Goal: Information Seeking & Learning: Learn about a topic

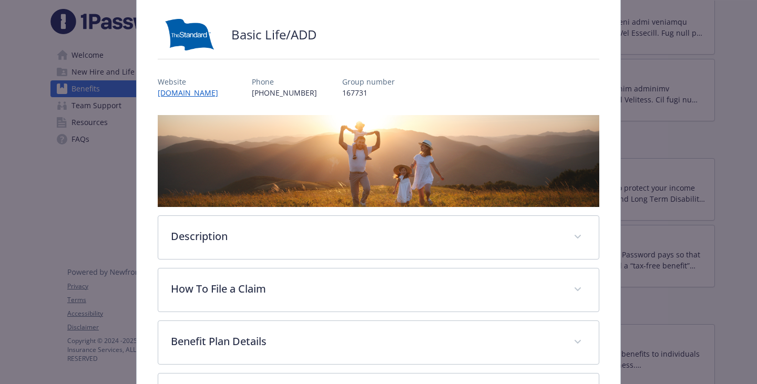
scroll to position [105, 0]
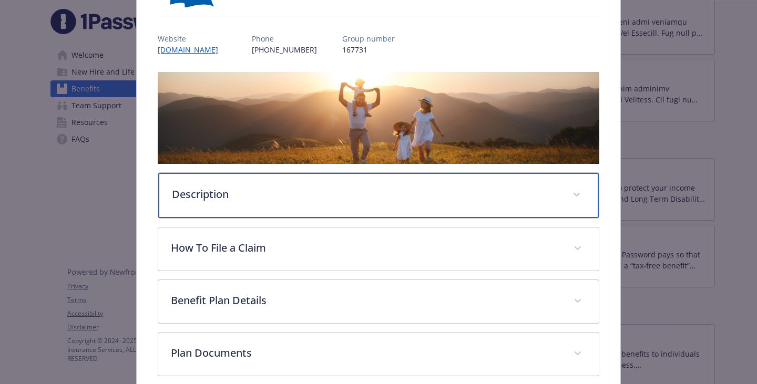
click at [208, 202] on p "Description" at bounding box center [366, 195] width 388 height 16
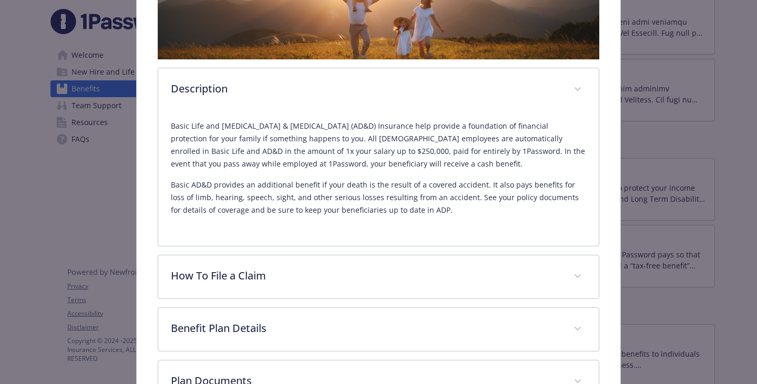
scroll to position [210, 0]
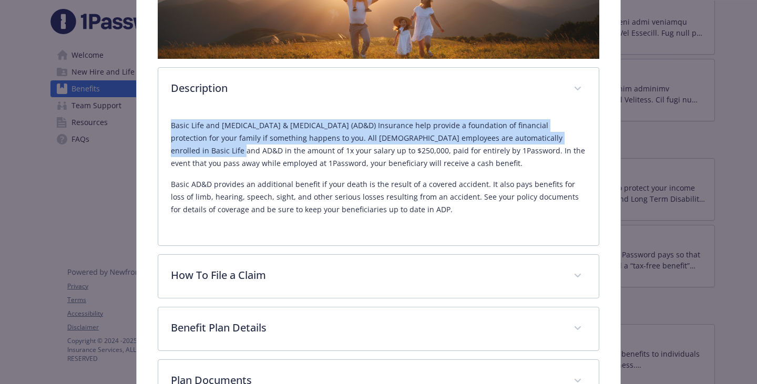
drag, startPoint x: 166, startPoint y: 156, endPoint x: 362, endPoint y: 184, distance: 198.0
click at [362, 184] on div "Basic Life and Accidental Death & Dismemberment (AD&D) Insurance help provide a…" at bounding box center [378, 178] width 441 height 135
copy p "Basic Life and Accidental Death & Dismemberment (AD&D) Insurance help provide a…"
click at [255, 170] on p "Basic Life and Accidental Death & Dismemberment (AD&D) Insurance help provide a…" at bounding box center [378, 144] width 415 height 50
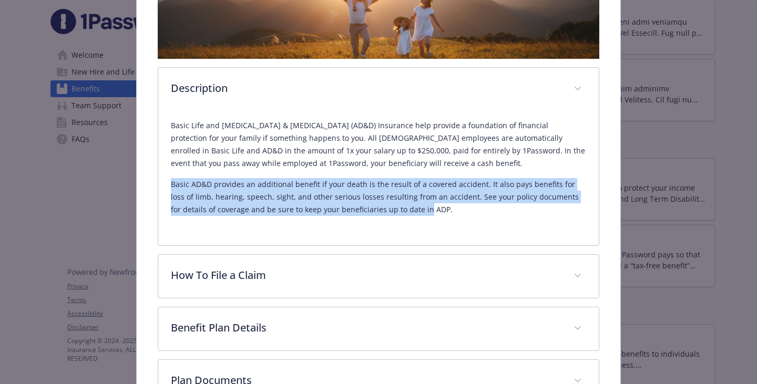
drag, startPoint x: 169, startPoint y: 246, endPoint x: 279, endPoint y: 303, distance: 124.0
click at [279, 233] on div "Basic Life and Accidental Death & Dismemberment (AD&D) Insurance help provide a…" at bounding box center [378, 172] width 415 height 122
copy p "Basic AD&D provides an additional benefit if your death is the result of a cove…"
click at [286, 216] on p "Basic AD&D provides an additional benefit if your death is the result of a cove…" at bounding box center [378, 197] width 415 height 38
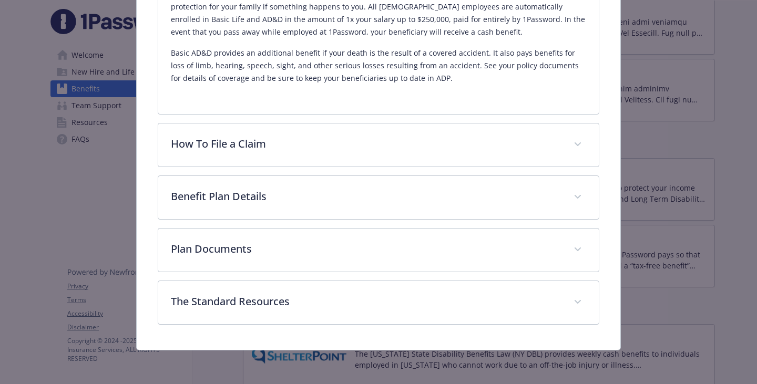
scroll to position [368, 0]
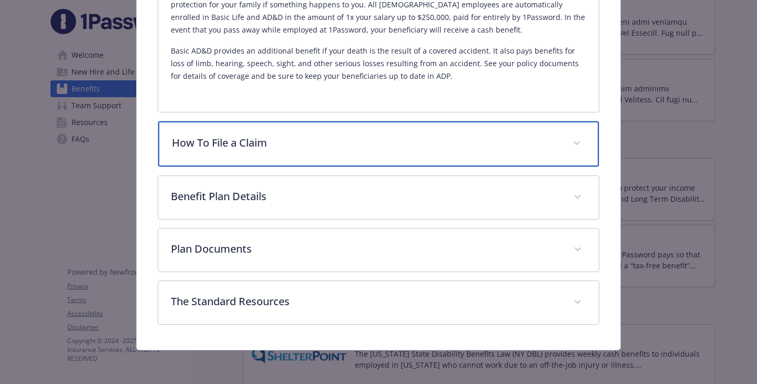
click at [280, 167] on div "How To File a Claim" at bounding box center [378, 143] width 441 height 45
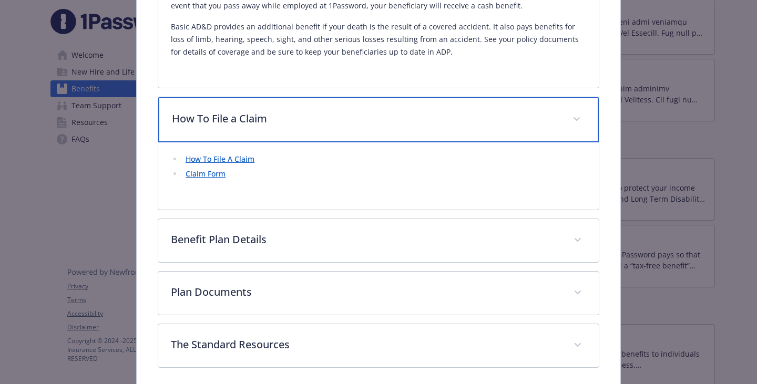
click at [280, 143] on div "How To File a Claim" at bounding box center [378, 119] width 441 height 45
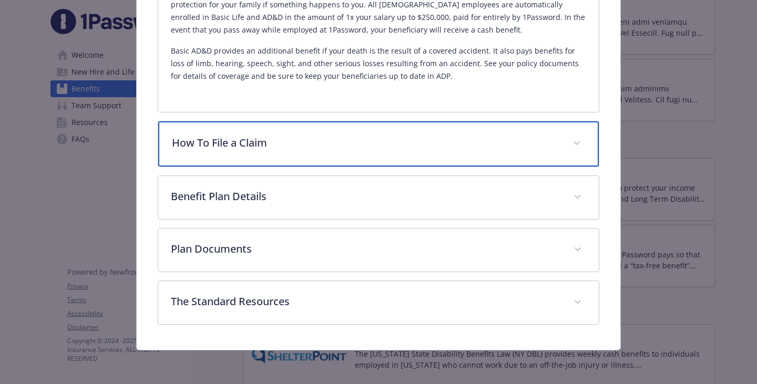
scroll to position [473, 0]
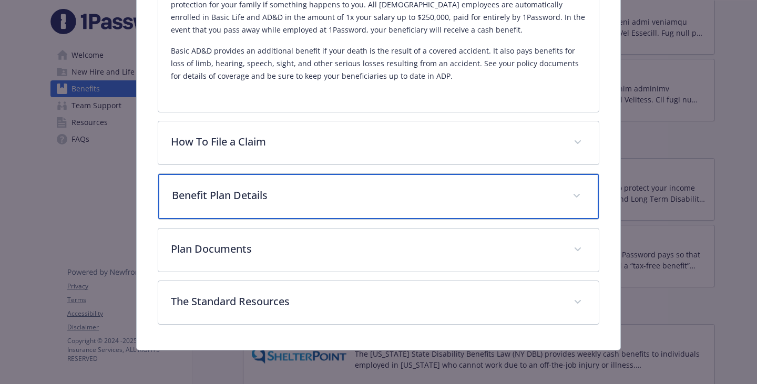
click at [238, 174] on div "Benefit Plan Details" at bounding box center [378, 196] width 441 height 45
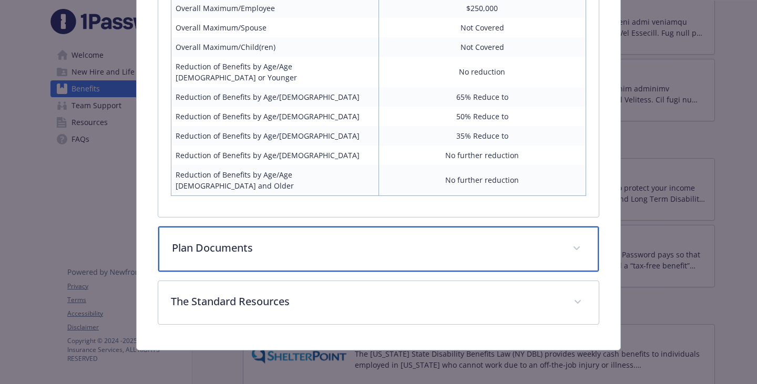
click at [249, 240] on p "Plan Documents" at bounding box center [366, 248] width 388 height 16
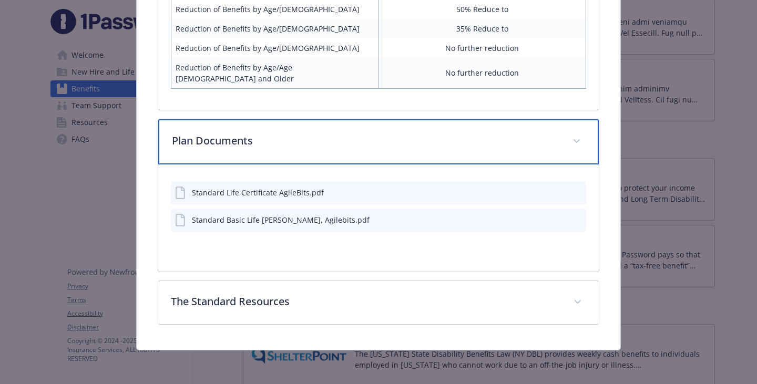
scroll to position [894, 0]
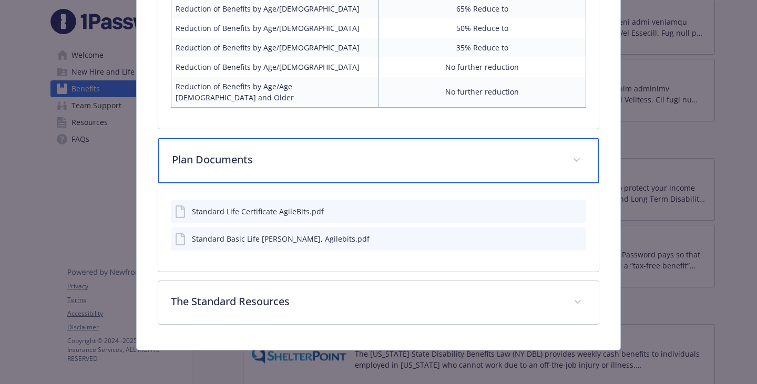
click at [248, 168] on p "Plan Documents" at bounding box center [366, 160] width 388 height 16
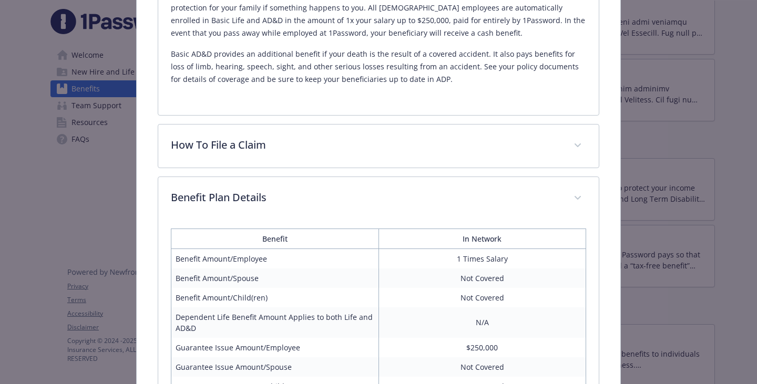
scroll to position [421, 0]
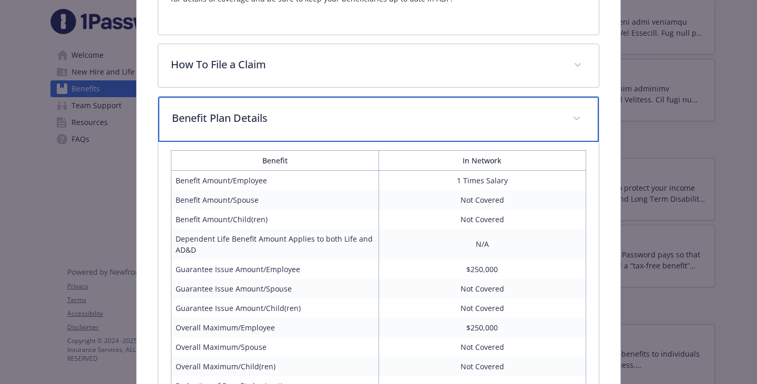
click at [265, 126] on p "Benefit Plan Details" at bounding box center [366, 118] width 388 height 16
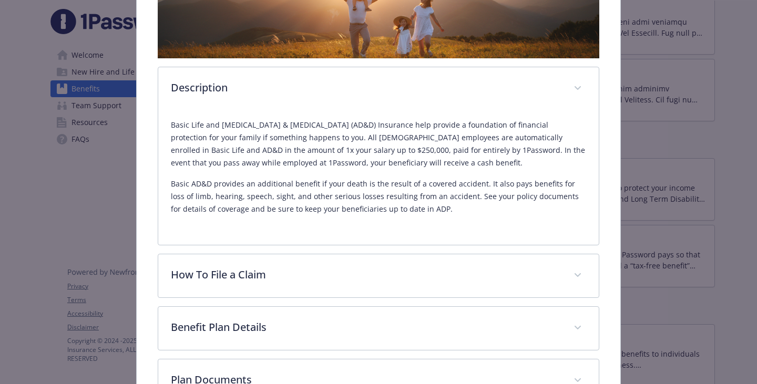
scroll to position [0, 0]
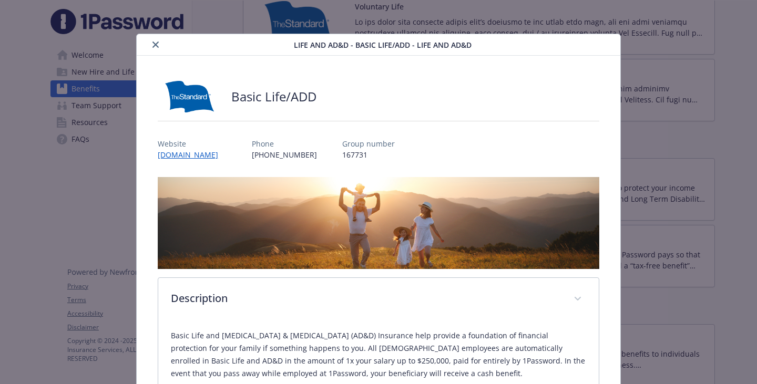
click at [157, 45] on icon "close" at bounding box center [155, 45] width 6 height 6
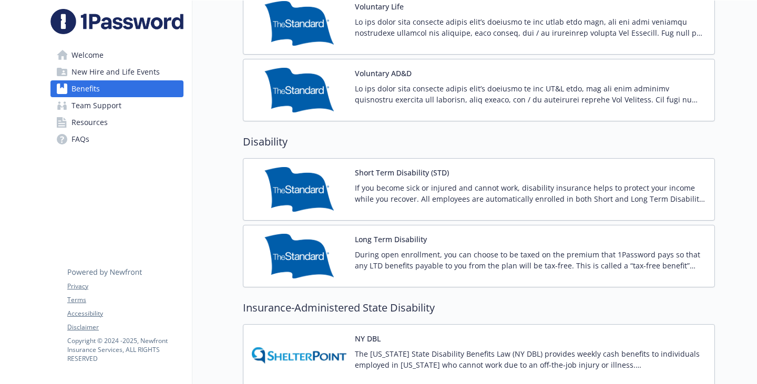
click at [373, 38] on p at bounding box center [530, 27] width 351 height 22
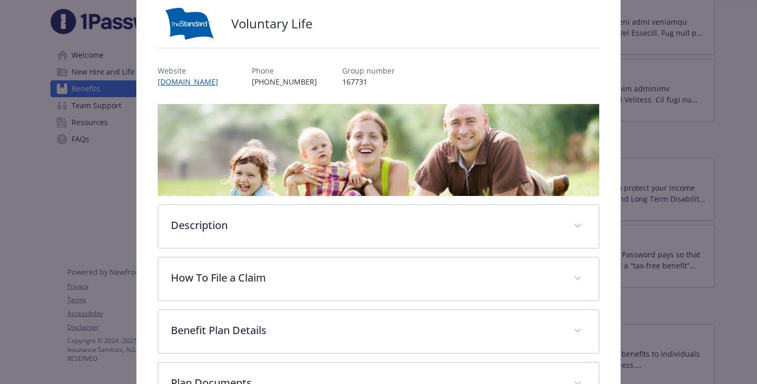
scroll to position [158, 0]
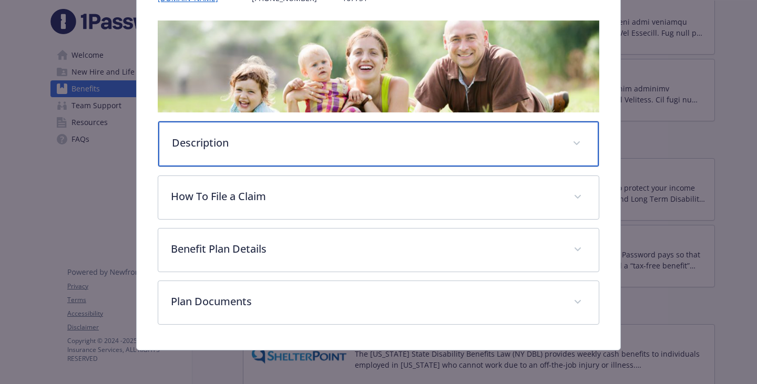
click at [213, 167] on div "Description" at bounding box center [378, 143] width 441 height 45
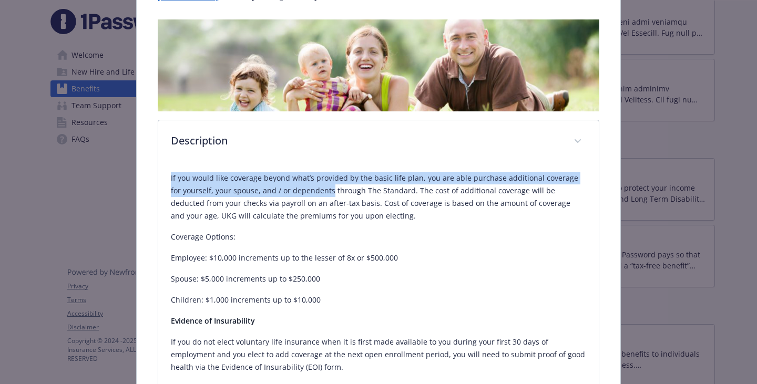
drag, startPoint x: 168, startPoint y: 208, endPoint x: 454, endPoint y: 222, distance: 286.9
click at [454, 222] on div "If you would like coverage beyond what’s provided by the basic life plan, you a…" at bounding box center [378, 307] width 441 height 286
copy p "If you would like coverage beyond what’s provided by the basic life plan, you a…"
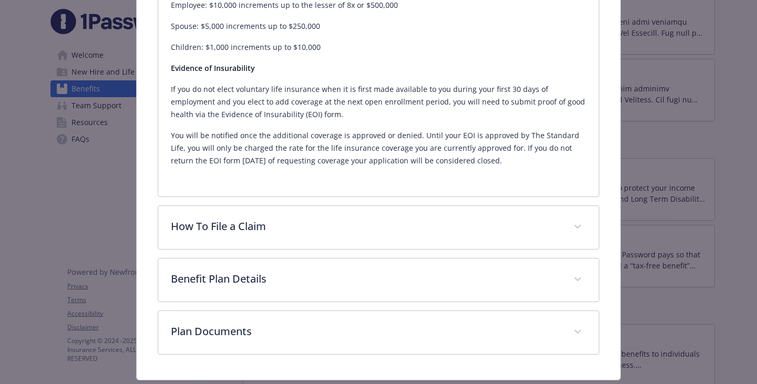
scroll to position [421, 0]
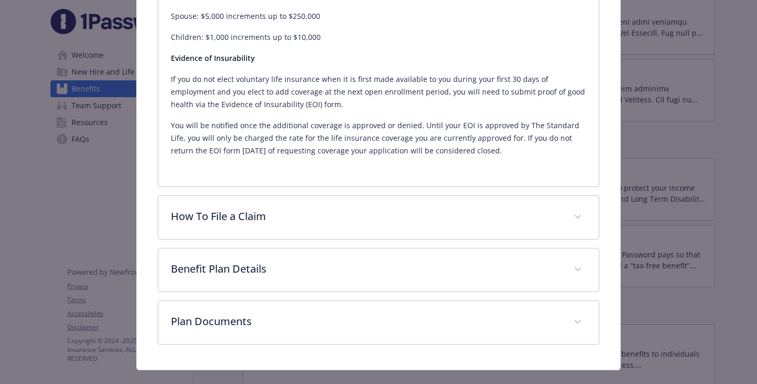
drag, startPoint x: 168, startPoint y: 139, endPoint x: 426, endPoint y: 277, distance: 291.9
click at [426, 187] on div "If you would like coverage beyond what’s provided by the basic life plan, you a…" at bounding box center [378, 44] width 441 height 286
copy div "Evidence of Insurability If you do not elect voluntary life insurance when it i…"
click at [344, 111] on p "If you do not elect voluntary life insurance when it is first made available to…" at bounding box center [378, 92] width 415 height 38
click at [330, 111] on p "If you do not elect voluntary life insurance when it is first made available to…" at bounding box center [378, 92] width 415 height 38
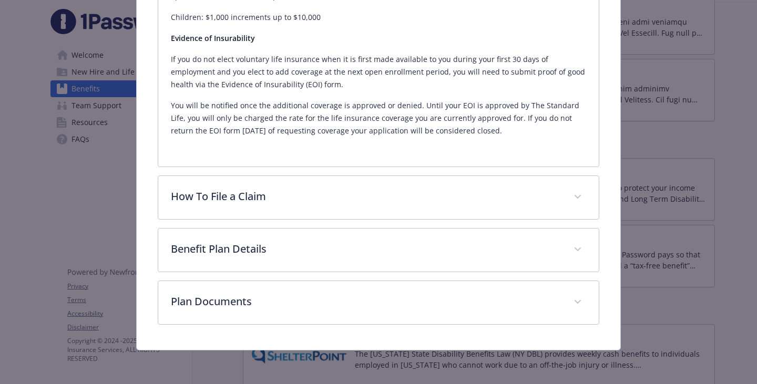
scroll to position [606, 0]
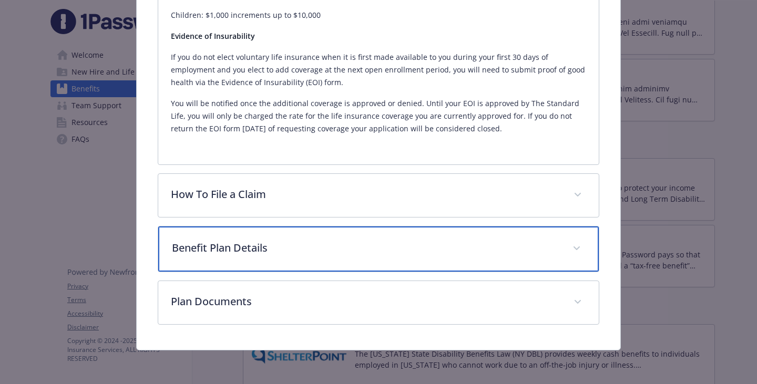
click at [261, 240] on p "Benefit Plan Details" at bounding box center [366, 248] width 388 height 16
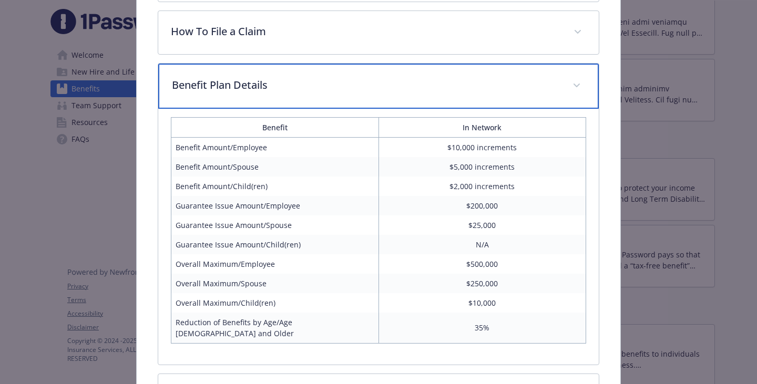
click at [261, 93] on p "Benefit Plan Details" at bounding box center [366, 85] width 388 height 16
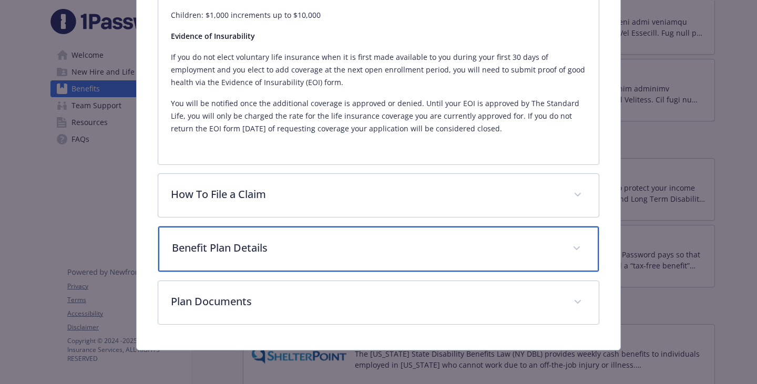
scroll to position [608, 0]
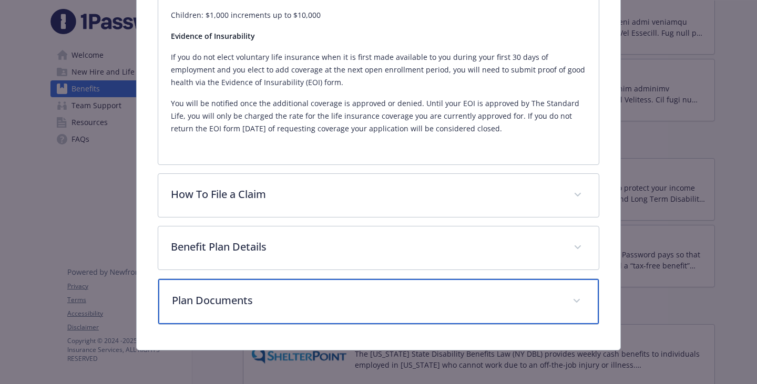
click at [223, 293] on p "Plan Documents" at bounding box center [366, 301] width 388 height 16
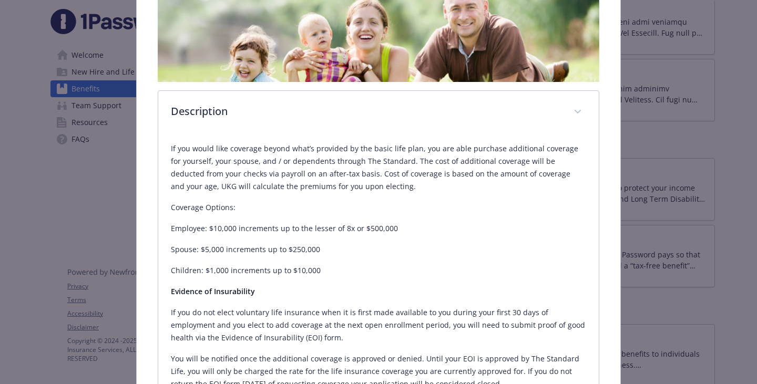
scroll to position [0, 0]
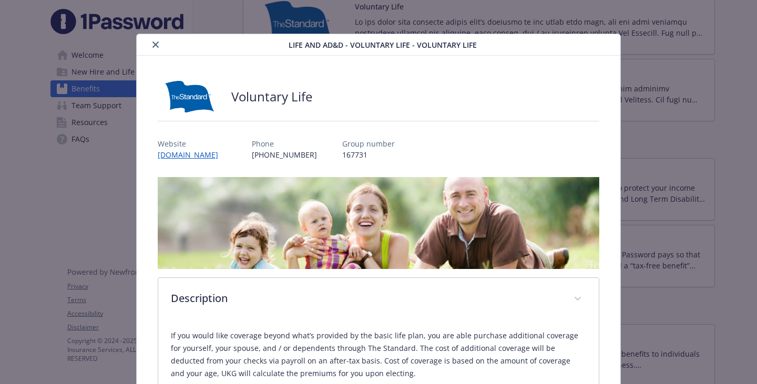
click at [157, 45] on icon "close" at bounding box center [155, 45] width 6 height 6
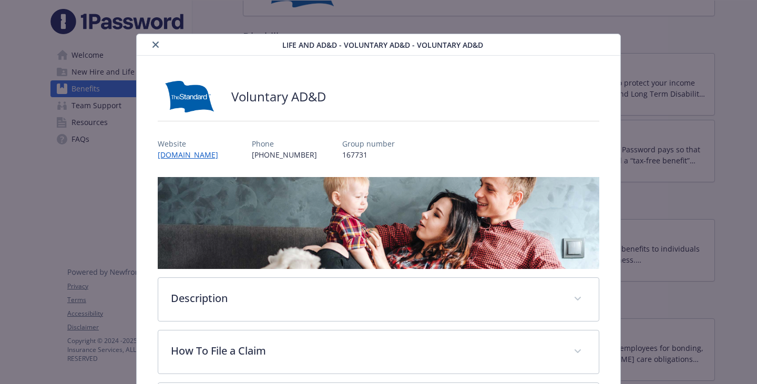
scroll to position [32, 0]
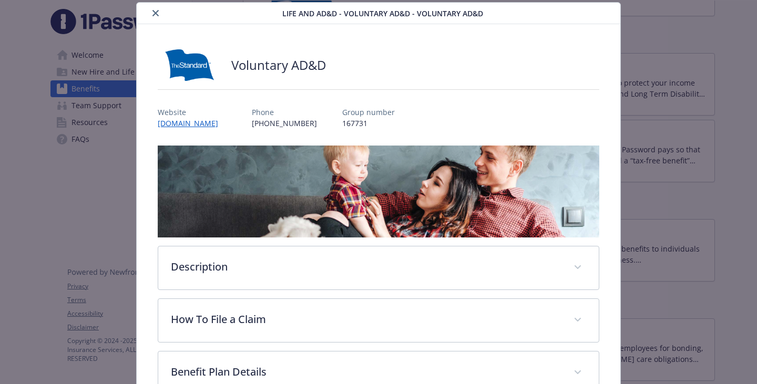
click at [314, 74] on h2 "Voluntary AD&D" at bounding box center [278, 65] width 95 height 18
copy h2 "Voluntary AD&D"
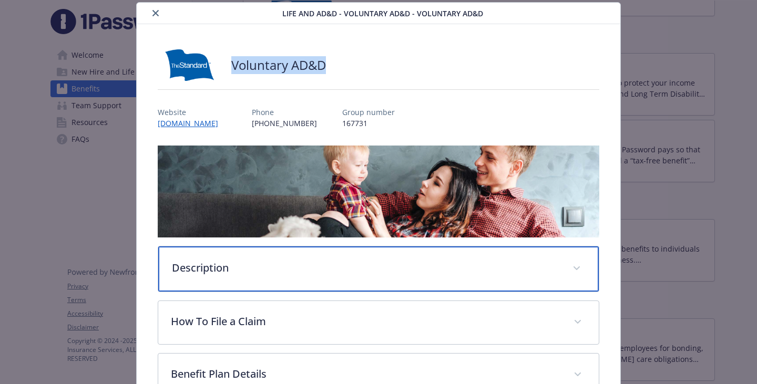
drag, startPoint x: 281, startPoint y: 304, endPoint x: 286, endPoint y: 299, distance: 7.1
click at [281, 292] on div "Description" at bounding box center [378, 269] width 441 height 45
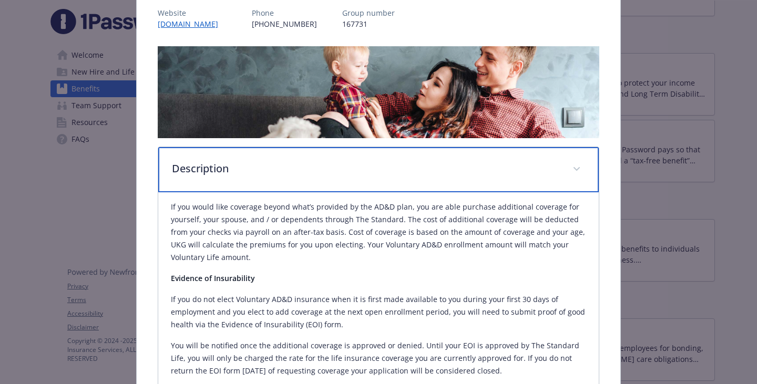
scroll to position [242, 0]
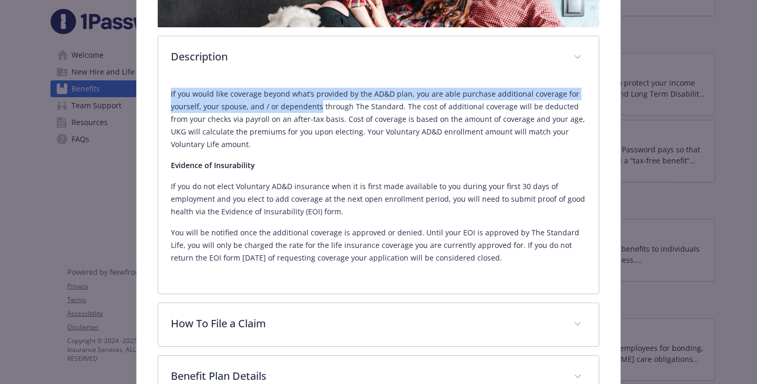
drag, startPoint x: 455, startPoint y: 143, endPoint x: 170, endPoint y: 129, distance: 284.8
click at [171, 129] on p "If you would like coverage beyond what’s provided by the AD&D plan, you are abl…" at bounding box center [378, 119] width 415 height 63
copy p "If you would like coverage beyond what’s provided by the AD&D plan, you are abl…"
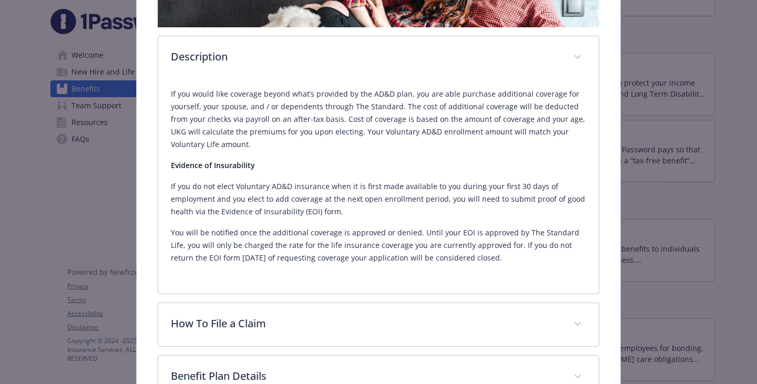
click at [317, 172] on p "Evidence of Insurability" at bounding box center [378, 165] width 415 height 13
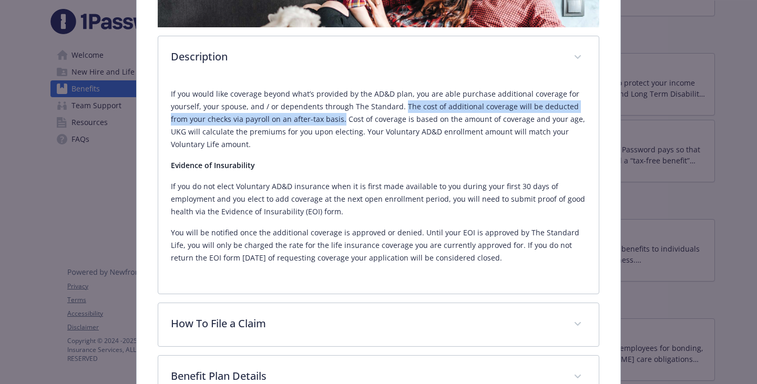
drag, startPoint x: 558, startPoint y: 139, endPoint x: 582, endPoint y: 153, distance: 27.6
click at [582, 153] on div "If you would like coverage beyond what’s provided by the AD&D plan, you are abl…" at bounding box center [378, 186] width 441 height 215
copy p "The cost of additional coverage will be deducted from your checks via payroll o…"
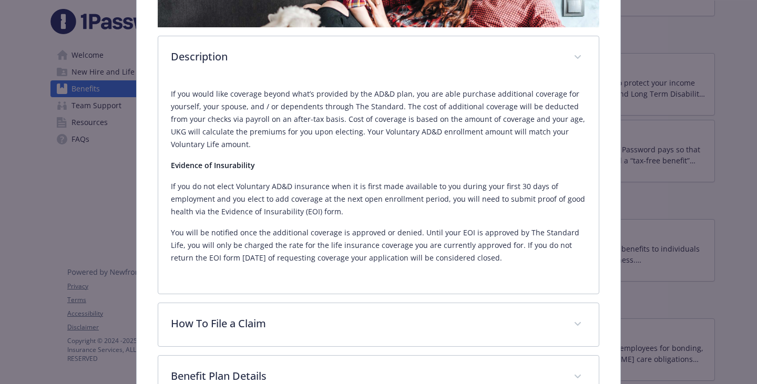
click at [414, 151] on p "If you would like coverage beyond what’s provided by the AD&D plan, you are abl…" at bounding box center [378, 119] width 415 height 63
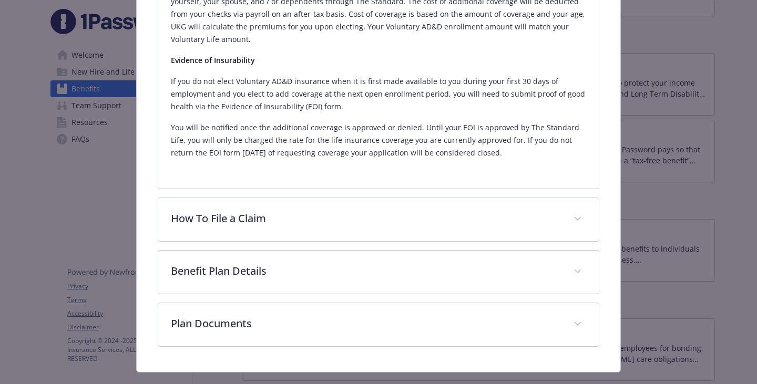
drag, startPoint x: 169, startPoint y: 127, endPoint x: 549, endPoint y: 189, distance: 384.6
click at [549, 159] on div "If you would like coverage beyond what’s provided by the AD&D plan, you are abl…" at bounding box center [378, 71] width 415 height 177
copy div "Evidence of Insurability If you do not elect Voluntary AD&D insurance when it i…"
click at [396, 113] on p "If you do not elect Voluntary AD&D insurance when it is first made available to…" at bounding box center [378, 94] width 415 height 38
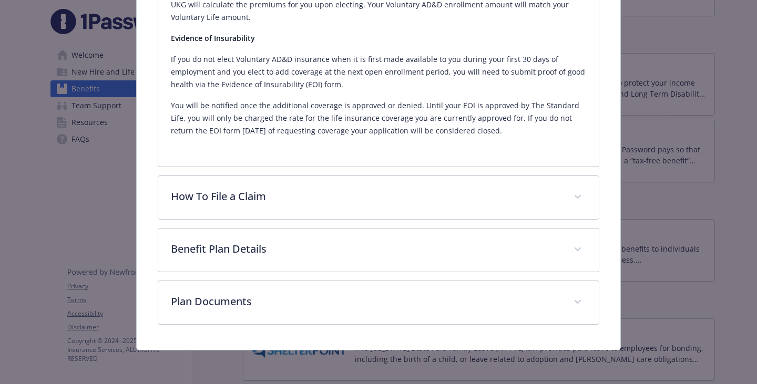
scroll to position [505, 0]
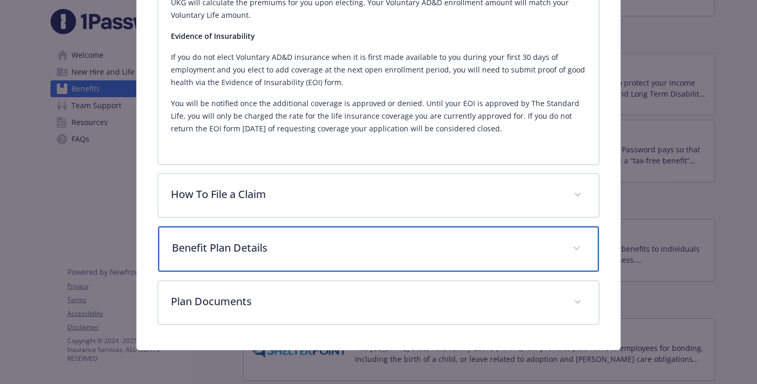
click at [281, 242] on p "Benefit Plan Details" at bounding box center [366, 248] width 388 height 16
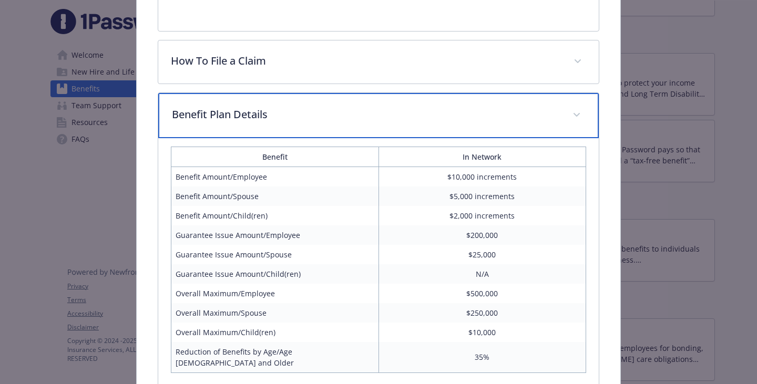
click at [283, 123] on p "Benefit Plan Details" at bounding box center [366, 115] width 388 height 16
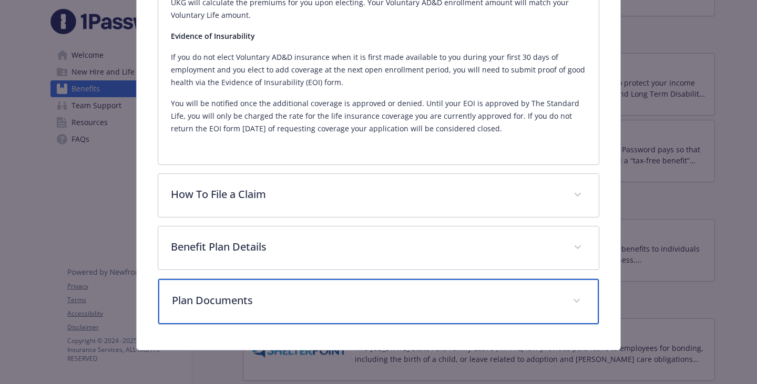
click at [254, 307] on p "Plan Documents" at bounding box center [366, 301] width 388 height 16
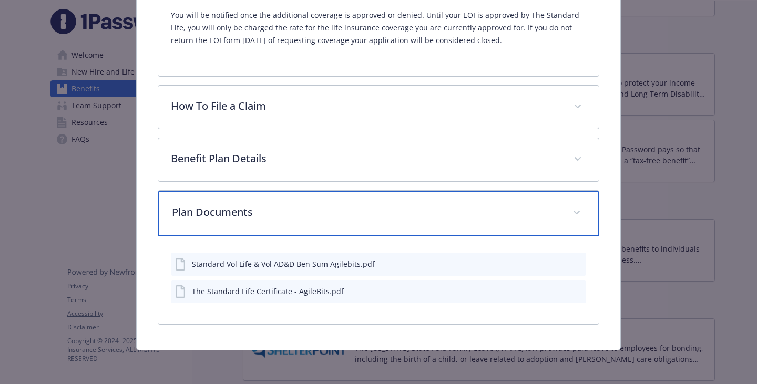
drag, startPoint x: 258, startPoint y: 304, endPoint x: 267, endPoint y: 303, distance: 9.1
click at [258, 220] on p "Plan Documents" at bounding box center [366, 213] width 388 height 16
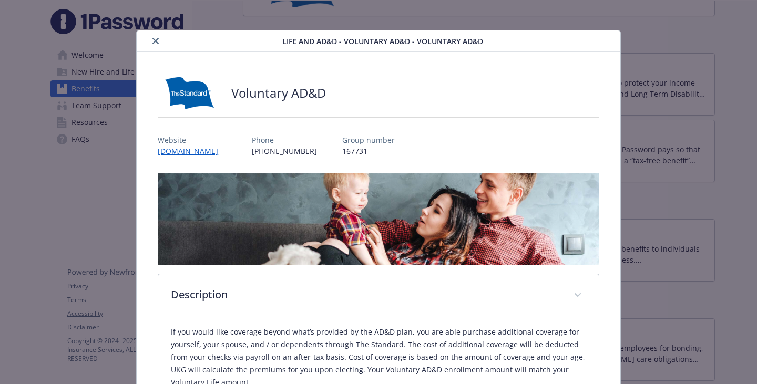
scroll to position [0, 0]
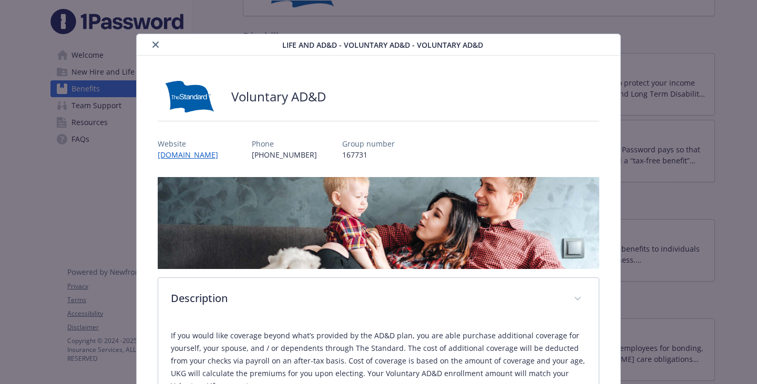
click at [157, 48] on icon "close" at bounding box center [155, 45] width 6 height 6
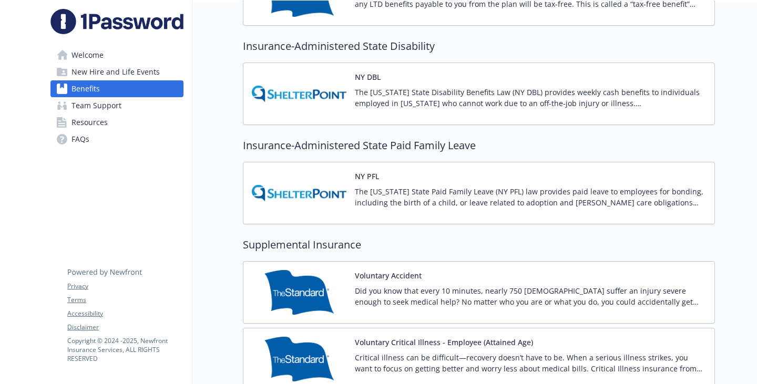
scroll to position [1153, 0]
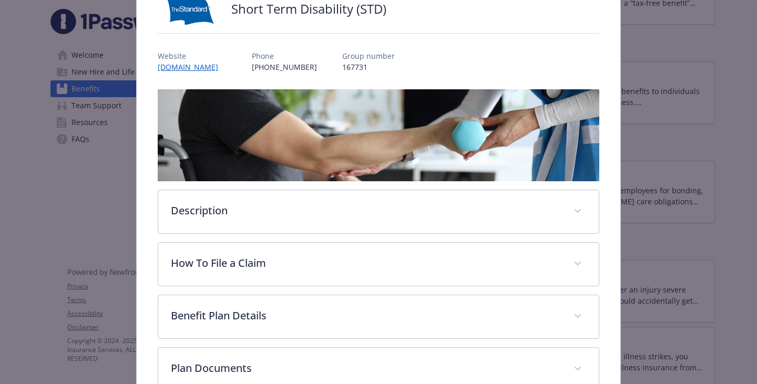
scroll to position [137, 0]
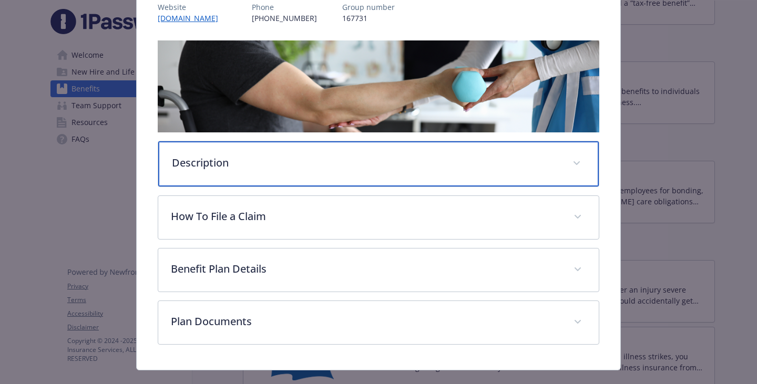
click at [198, 171] on p "Description" at bounding box center [366, 163] width 388 height 16
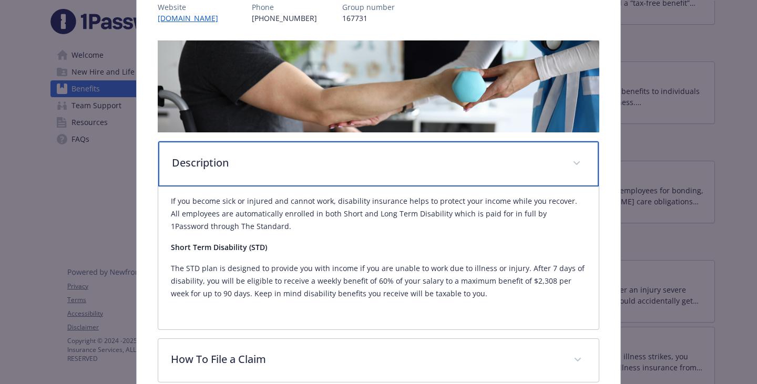
scroll to position [242, 0]
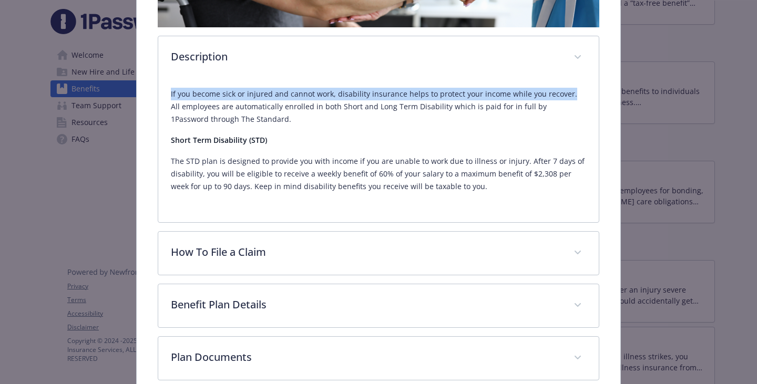
drag, startPoint x: 167, startPoint y: 126, endPoint x: 281, endPoint y: 140, distance: 115.5
click at [281, 140] on div "If you become sick or injured and cannot work, disability insurance helps to pr…" at bounding box center [378, 150] width 441 height 143
copy p "If you become sick or injured and cannot work, disability insurance helps to pr…"
click at [387, 125] on p "If you become sick or injured and cannot work, disability insurance helps to pr…" at bounding box center [378, 107] width 415 height 38
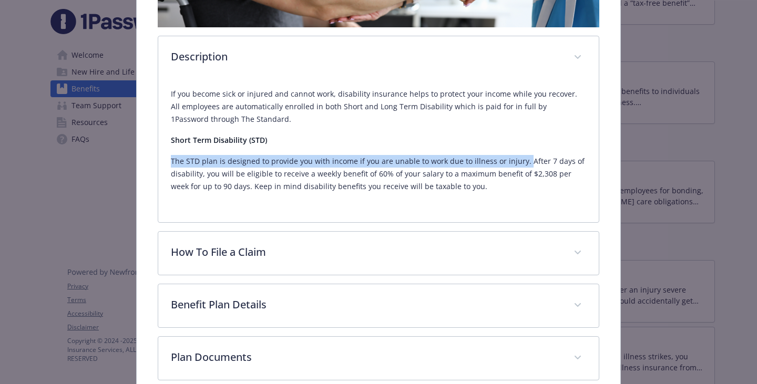
drag, startPoint x: 199, startPoint y: 225, endPoint x: 162, endPoint y: 209, distance: 39.8
click at [162, 209] on div "If you become sick or injured and cannot work, disability insurance helps to pr…" at bounding box center [378, 150] width 441 height 143
copy p "The STD plan is designed to provide you with income if you are unable to work d…"
click at [501, 193] on p "The STD plan is designed to provide you with income if you are unable to work d…" at bounding box center [378, 174] width 415 height 38
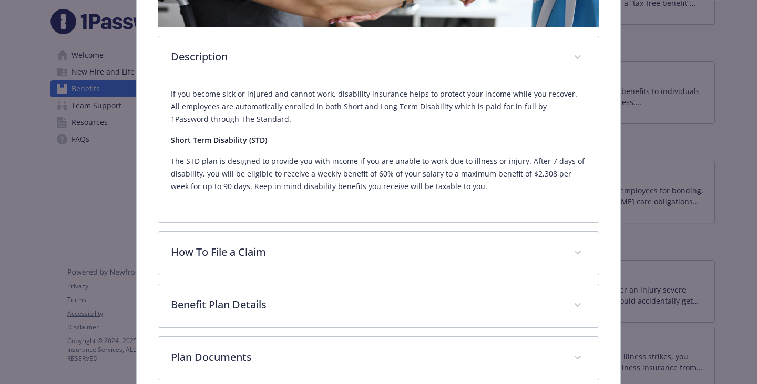
click at [391, 193] on p "The STD plan is designed to provide you with income if you are unable to work d…" at bounding box center [378, 174] width 415 height 38
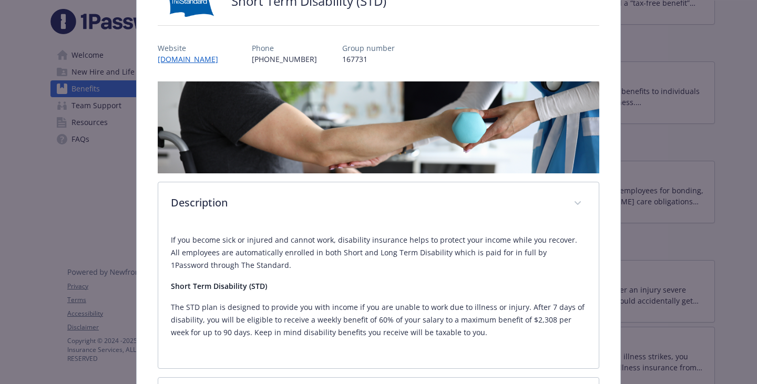
scroll to position [0, 0]
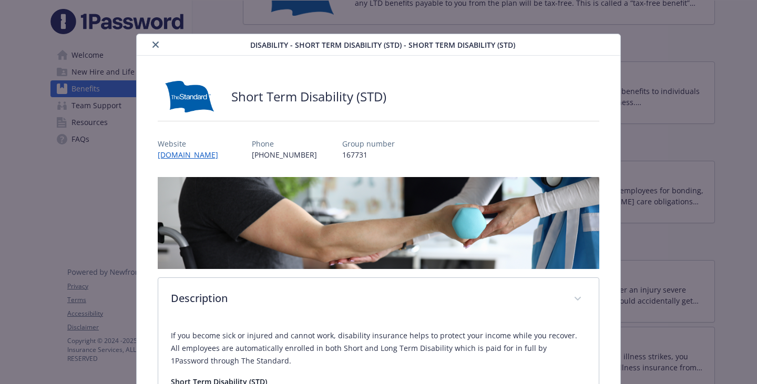
click at [159, 47] on icon "close" at bounding box center [155, 45] width 6 height 6
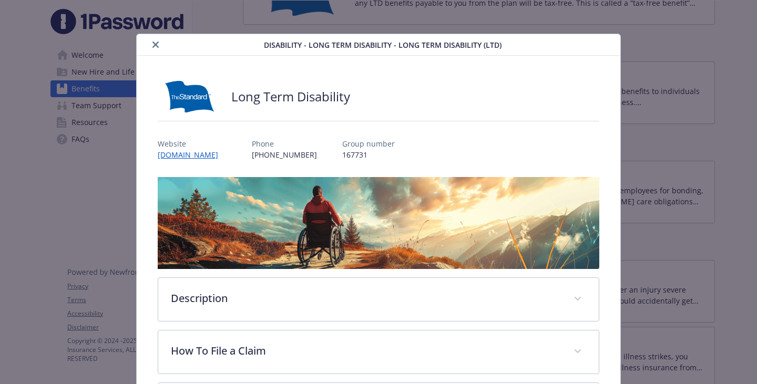
scroll to position [32, 0]
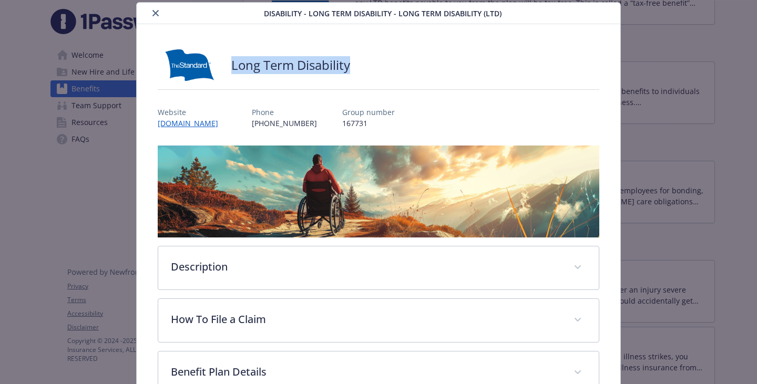
drag, startPoint x: 383, startPoint y: 67, endPoint x: 226, endPoint y: 67, distance: 156.7
click at [226, 67] on div "Long Term Disability" at bounding box center [379, 65] width 442 height 32
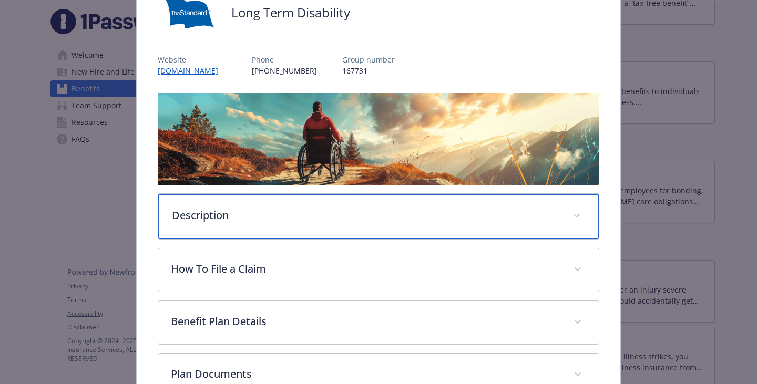
click at [274, 223] on p "Description" at bounding box center [366, 216] width 388 height 16
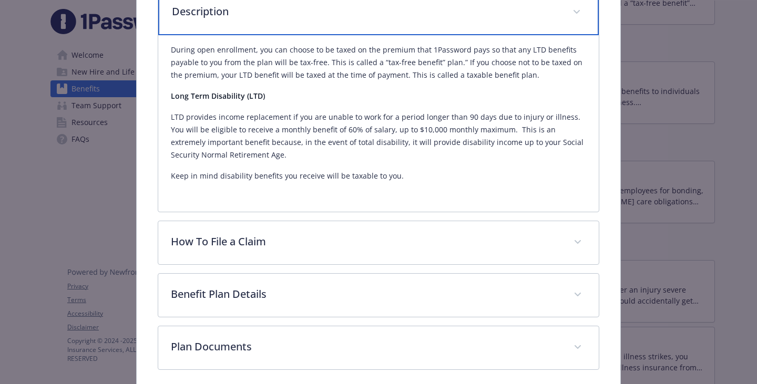
scroll to position [294, 0]
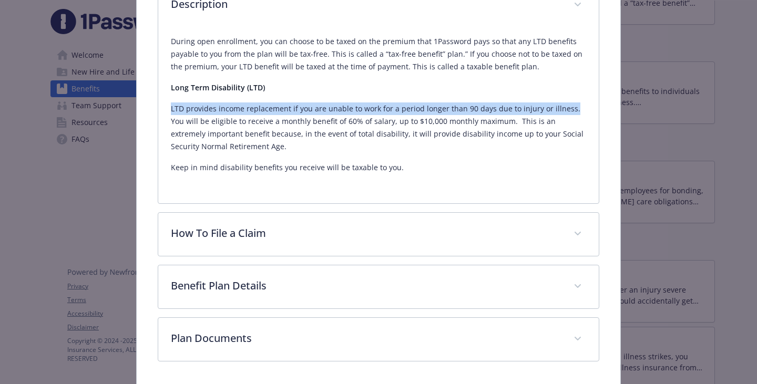
drag, startPoint x: 169, startPoint y: 175, endPoint x: 268, endPoint y: 188, distance: 99.8
click at [268, 188] on div "During open enrollment, you can choose to be taxed on the premium that 1Passwor…" at bounding box center [378, 115] width 441 height 177
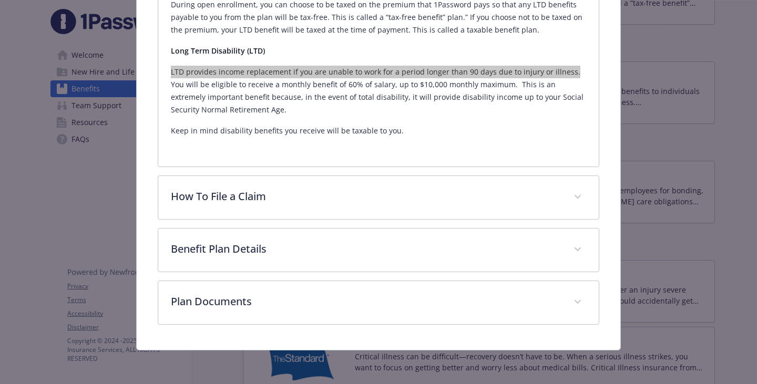
scroll to position [452, 0]
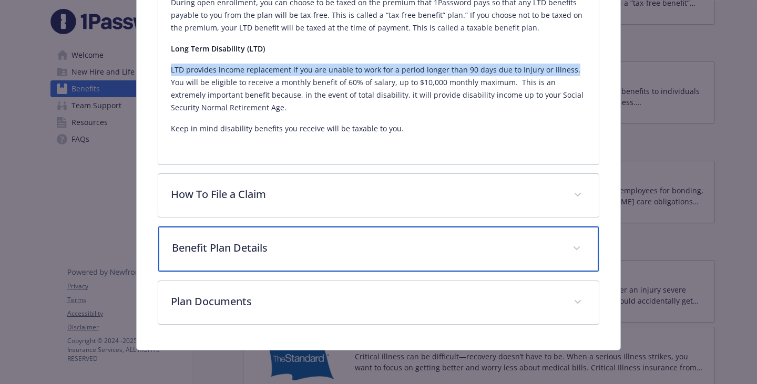
click at [322, 252] on p "Benefit Plan Details" at bounding box center [366, 248] width 388 height 16
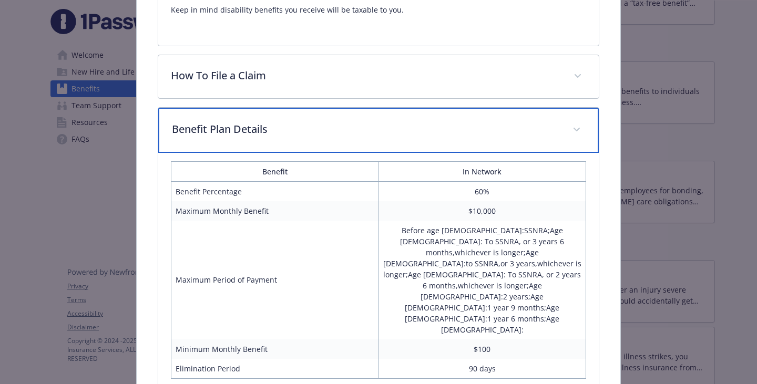
click at [322, 137] on p "Benefit Plan Details" at bounding box center [366, 129] width 388 height 16
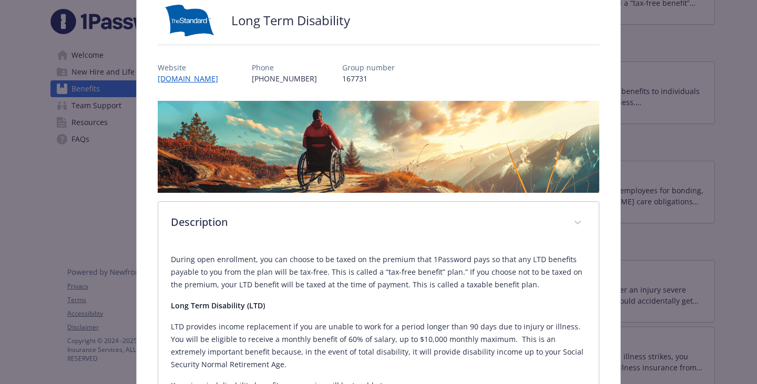
scroll to position [0, 0]
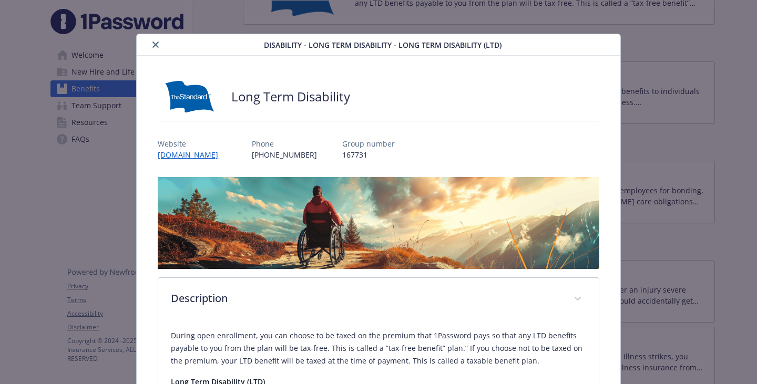
click at [159, 48] on icon "close" at bounding box center [155, 45] width 6 height 6
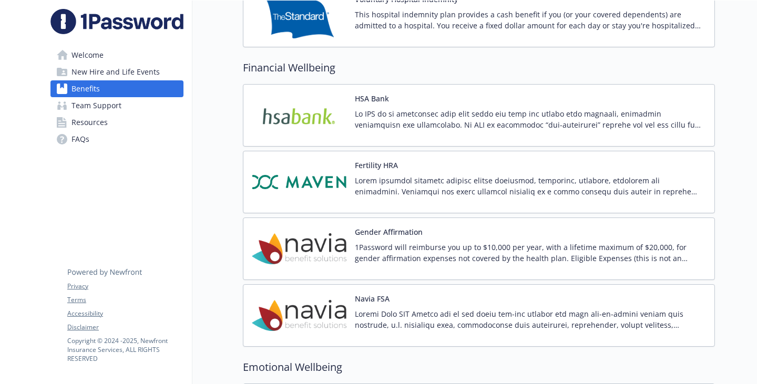
scroll to position [1574, 0]
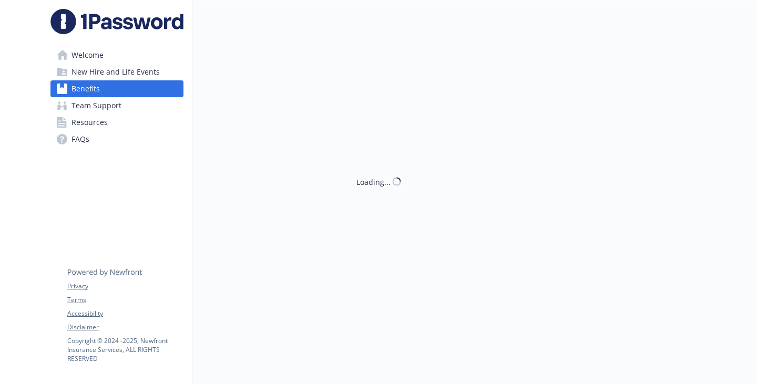
scroll to position [1574, 0]
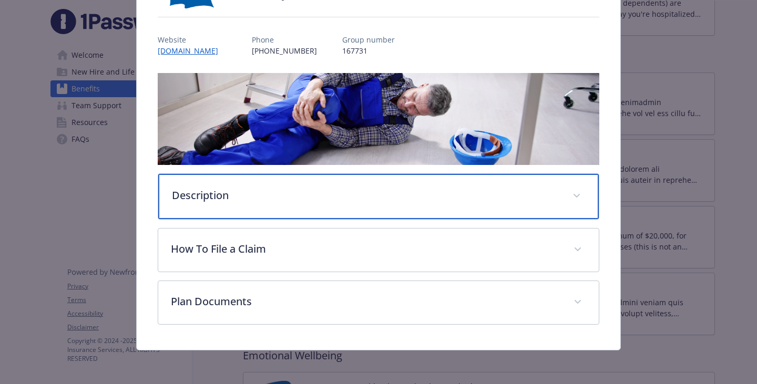
click at [235, 174] on div "Description" at bounding box center [378, 196] width 441 height 45
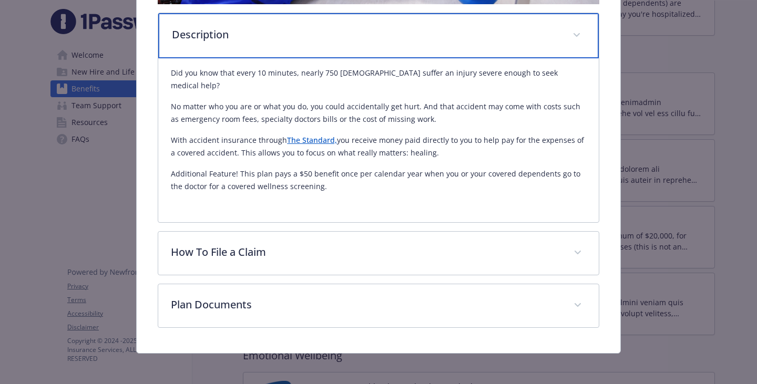
scroll to position [285, 0]
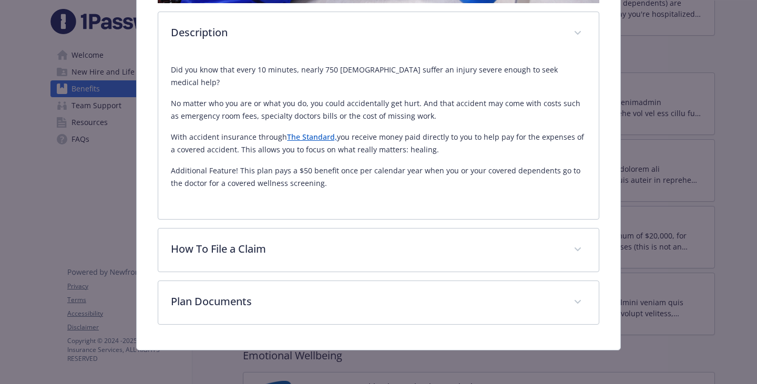
drag, startPoint x: 216, startPoint y: 216, endPoint x: 166, endPoint y: 80, distance: 144.9
click at [166, 80] on div "Did you know that every 10 minutes, nearly 750 Americans suffer an injury sever…" at bounding box center [378, 137] width 441 height 164
drag, startPoint x: 197, startPoint y: 83, endPoint x: 189, endPoint y: 78, distance: 9.9
click at [189, 78] on p "Did you know that every 10 minutes, nearly 750 Americans suffer an injury sever…" at bounding box center [378, 76] width 415 height 25
click at [171, 123] on p "No matter who you are or what you do, you could accidentally get hurt. And that…" at bounding box center [378, 109] width 415 height 25
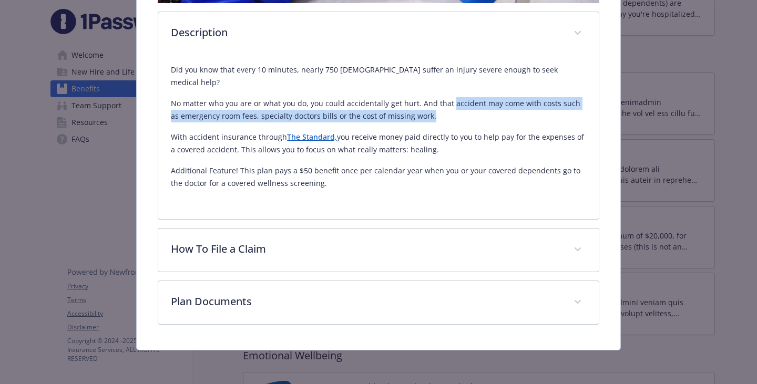
drag, startPoint x: 218, startPoint y: 155, endPoint x: 517, endPoint y: 120, distance: 300.6
click at [517, 120] on p "No matter who you are or what you do, you could accidentally get hurt. And that…" at bounding box center [378, 109] width 415 height 25
click at [384, 123] on p "No matter who you are or what you do, you could accidentally get hurt. And that…" at bounding box center [378, 109] width 415 height 25
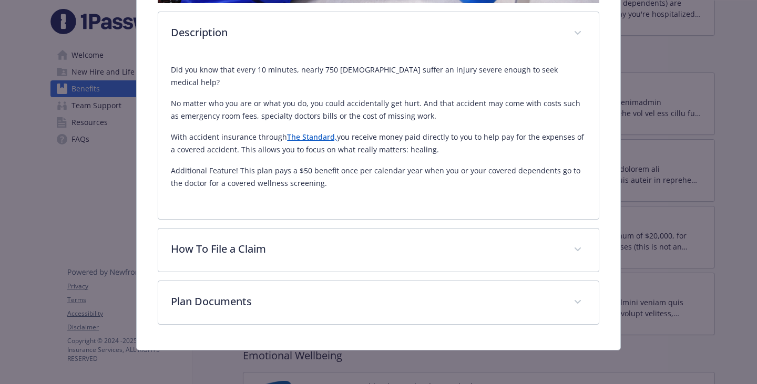
scroll to position [388, 0]
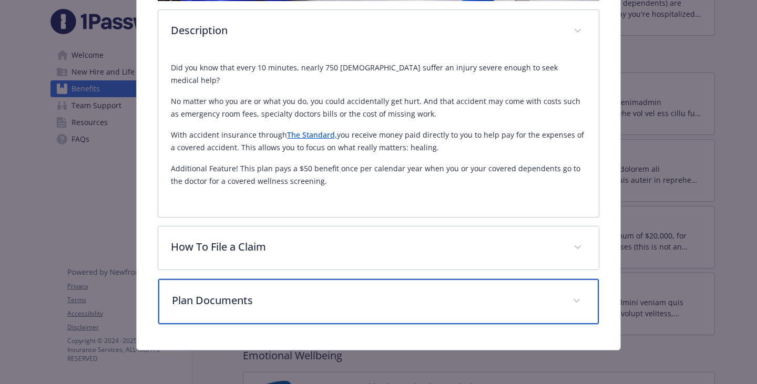
click at [300, 299] on p "Plan Documents" at bounding box center [366, 301] width 388 height 16
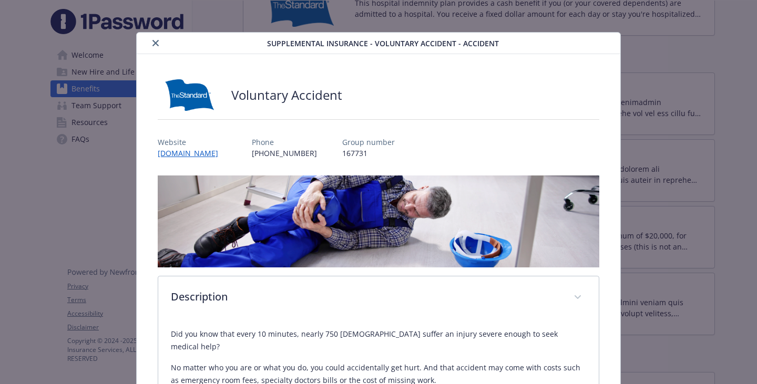
scroll to position [0, 0]
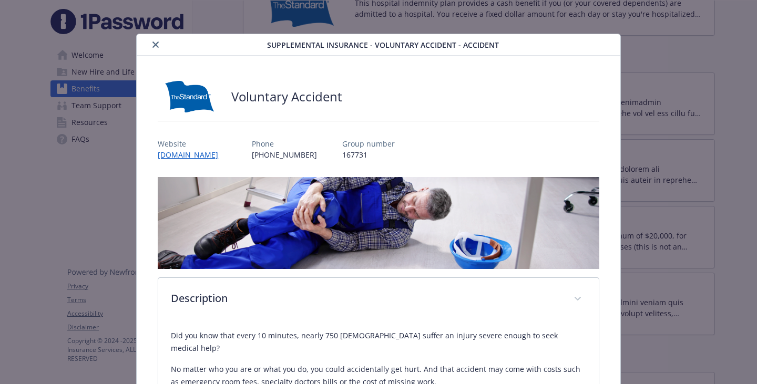
click at [159, 43] on button "close" at bounding box center [155, 44] width 13 height 13
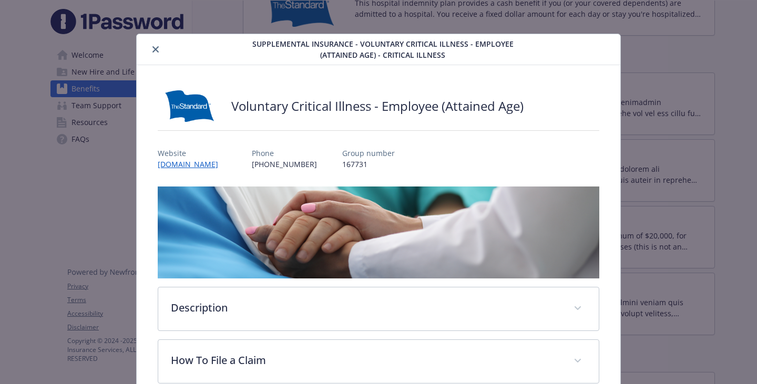
scroll to position [32, 0]
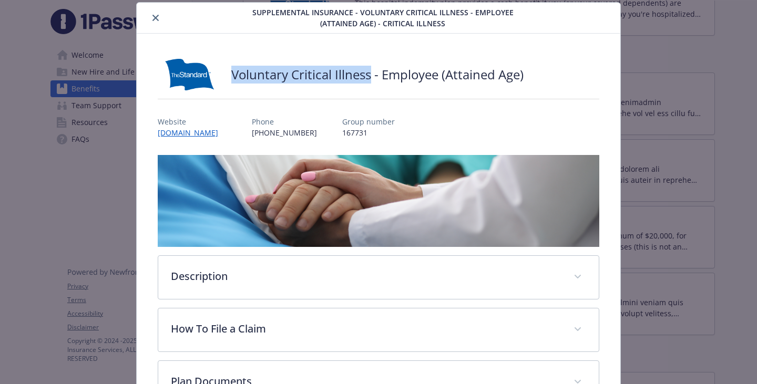
drag, startPoint x: 234, startPoint y: 76, endPoint x: 370, endPoint y: 75, distance: 136.2
click at [370, 75] on h2 "Voluntary Critical Illness - Employee (Attained Age)" at bounding box center [377, 75] width 292 height 18
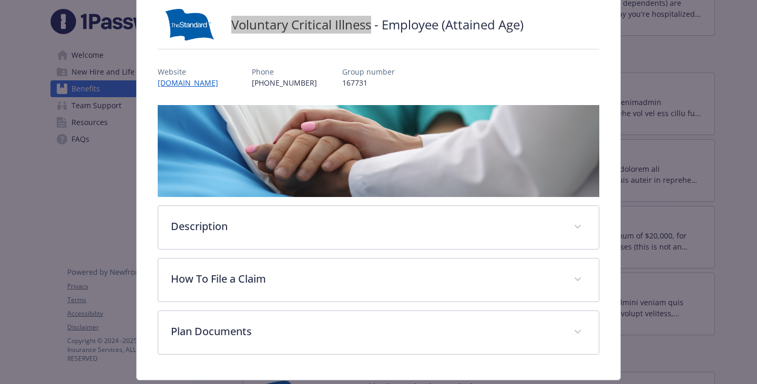
scroll to position [137, 0]
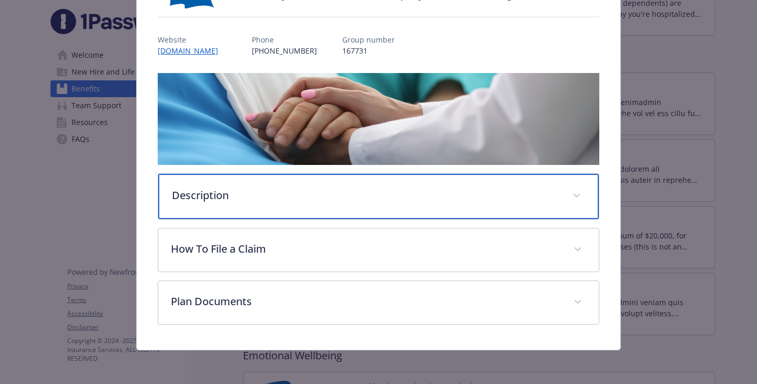
click at [235, 210] on div "Description" at bounding box center [378, 196] width 441 height 45
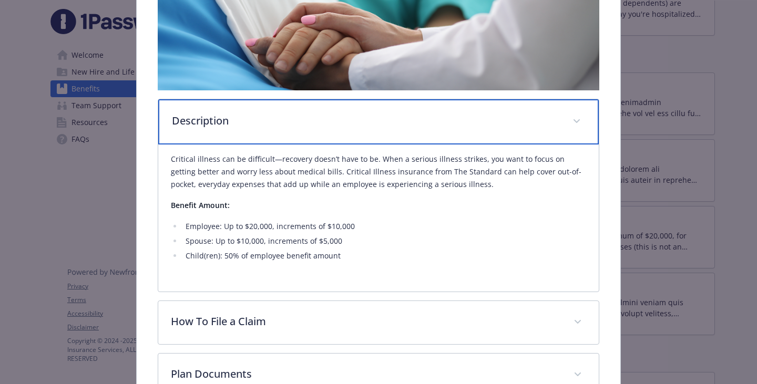
scroll to position [242, 0]
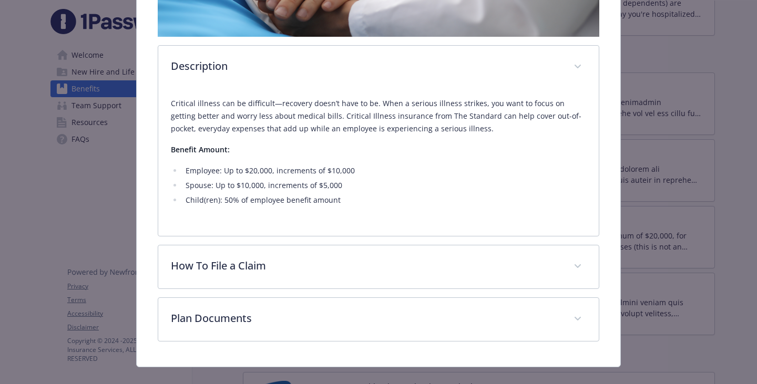
click at [428, 135] on p "Critical illness can be difficult—recovery doesn’t have to be. When a serious i…" at bounding box center [378, 116] width 415 height 38
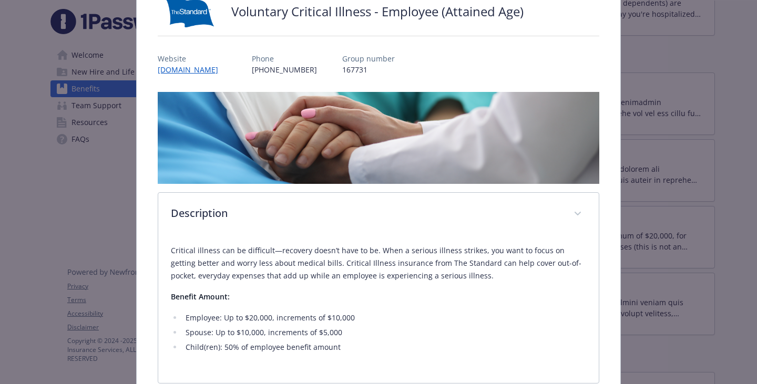
scroll to position [0, 0]
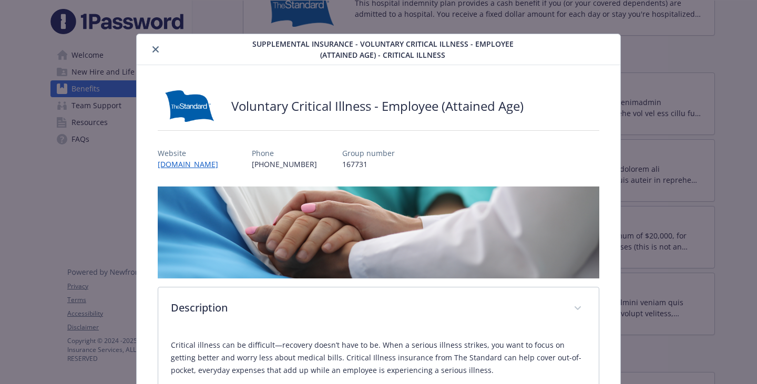
click at [162, 53] on button "close" at bounding box center [155, 49] width 13 height 13
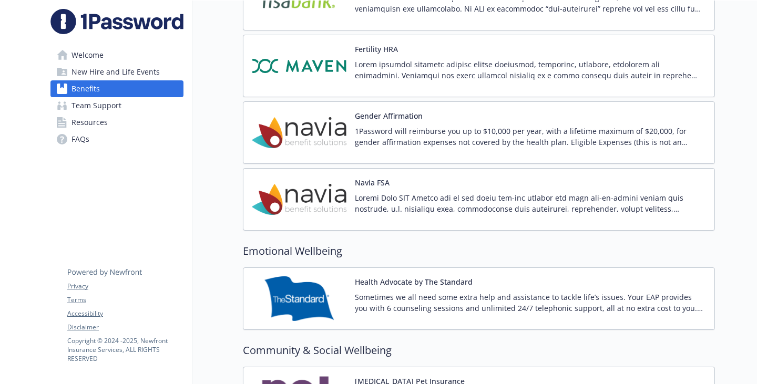
scroll to position [1679, 0]
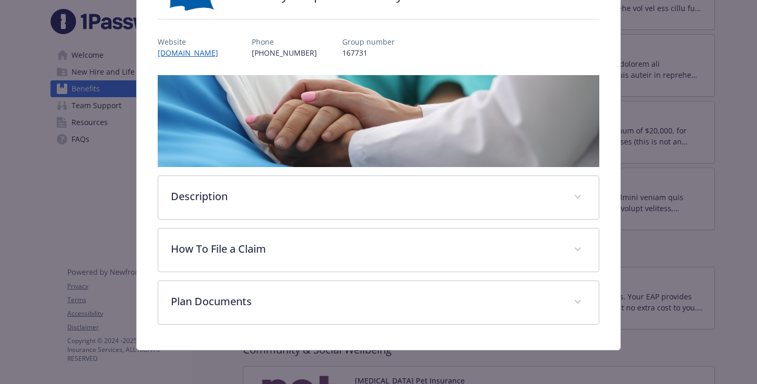
scroll to position [161, 0]
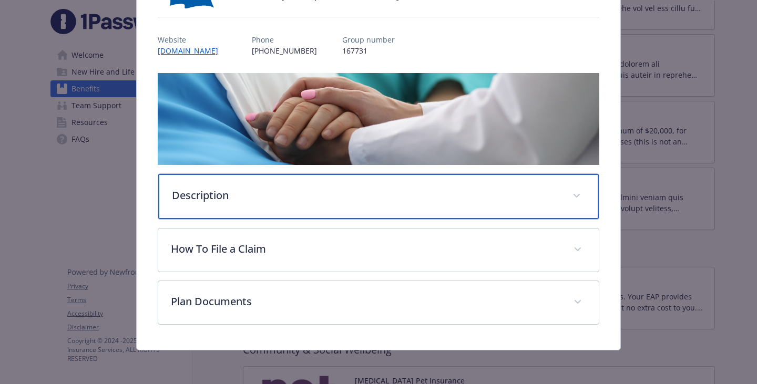
click at [218, 188] on p "Description" at bounding box center [366, 196] width 388 height 16
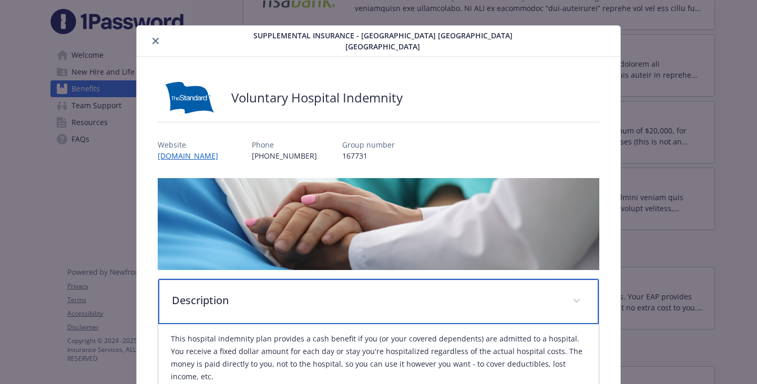
scroll to position [3, 0]
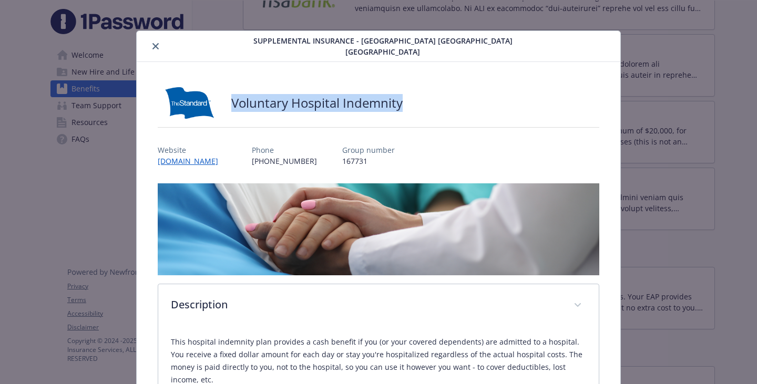
drag, startPoint x: 233, startPoint y: 109, endPoint x: 464, endPoint y: 114, distance: 230.9
click at [464, 114] on div "Voluntary Hospital Indemnity" at bounding box center [379, 103] width 442 height 32
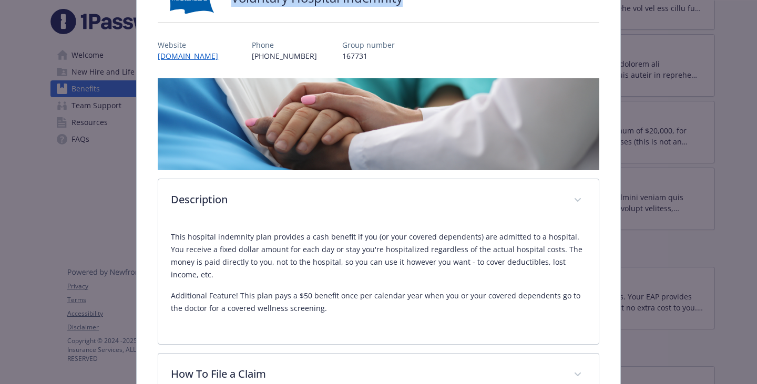
scroll to position [161, 0]
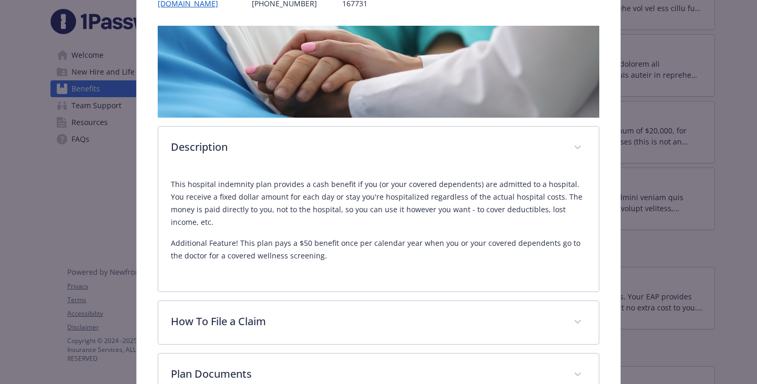
click at [332, 229] on p "This hospital indemnity plan provides a cash benefit if you (or your covered de…" at bounding box center [378, 203] width 415 height 50
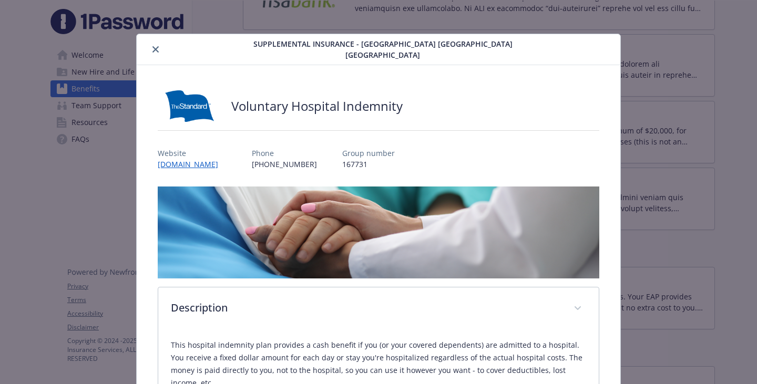
click at [155, 49] on button "close" at bounding box center [155, 49] width 13 height 13
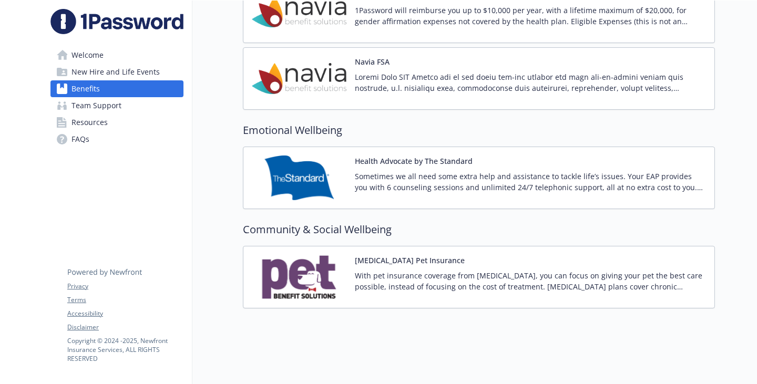
scroll to position [2205, 0]
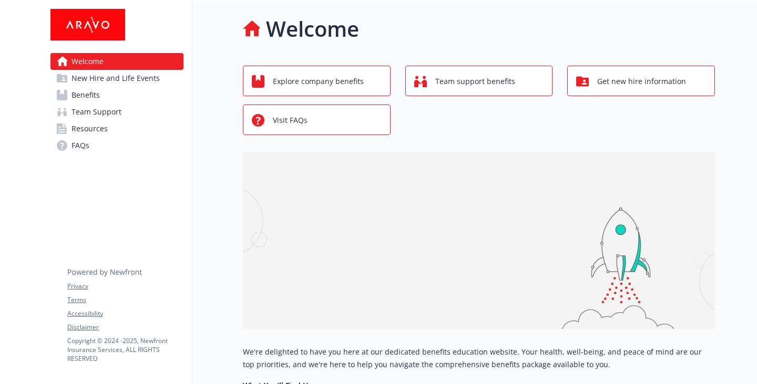
click at [100, 104] on span "Benefits" at bounding box center [86, 95] width 28 height 17
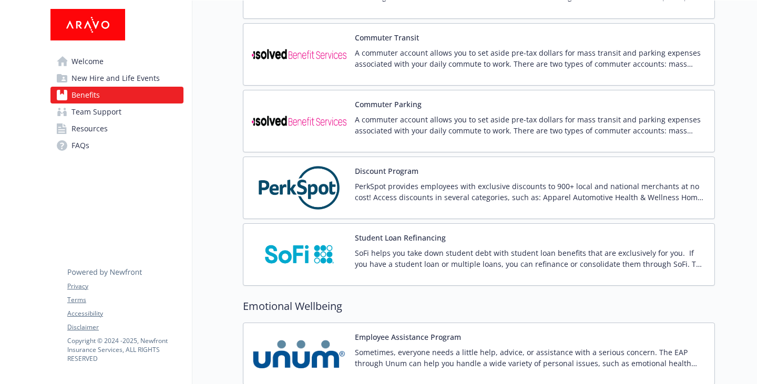
scroll to position [1578, 0]
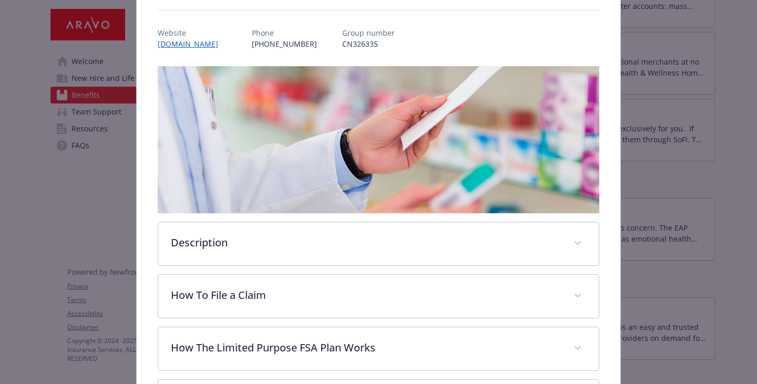
scroll to position [189, 0]
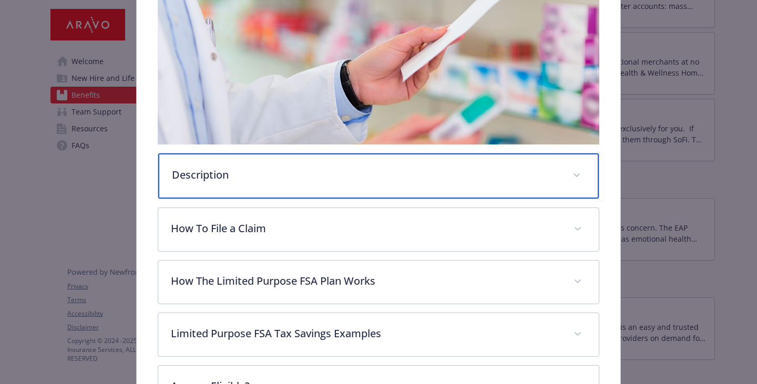
click at [219, 199] on div "Description" at bounding box center [378, 176] width 441 height 45
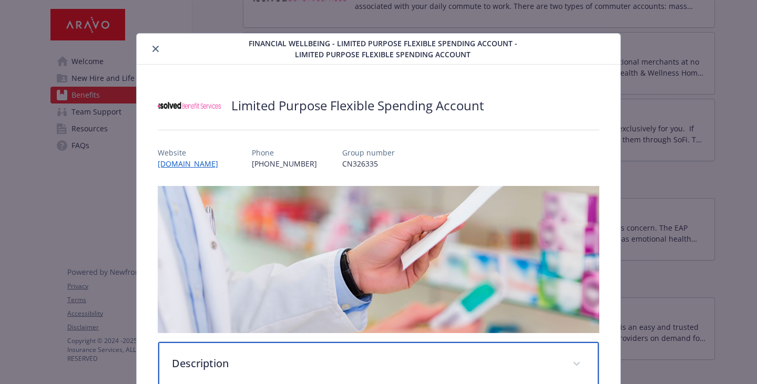
scroll to position [0, 0]
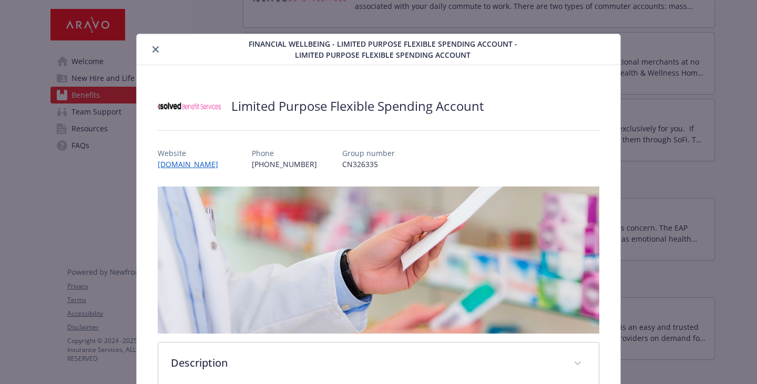
click at [159, 49] on icon "close" at bounding box center [155, 49] width 6 height 6
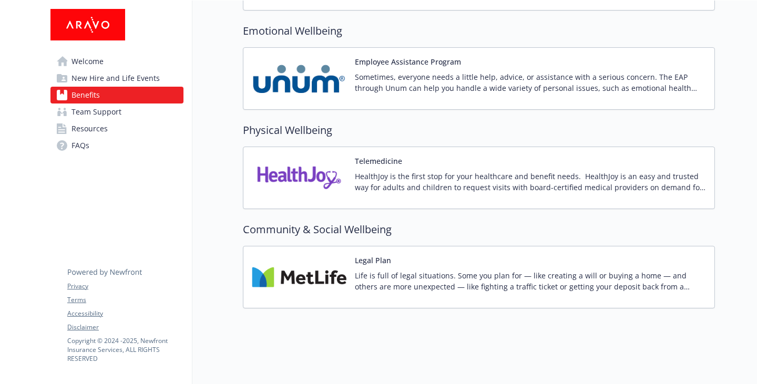
scroll to position [2249, 0]
